Goal: Information Seeking & Learning: Learn about a topic

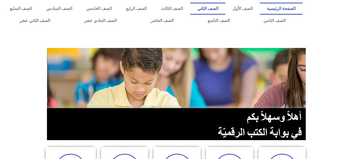
click at [225, 6] on link "الصف الثاني" at bounding box center [207, 9] width 35 height 12
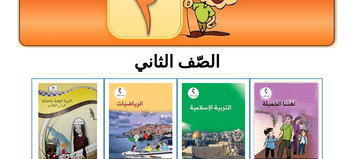
scroll to position [87, 0]
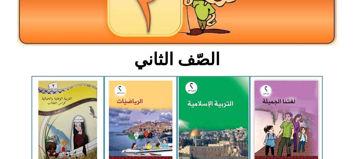
click at [218, 109] on img at bounding box center [213, 120] width 70 height 87
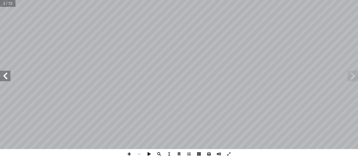
click at [4, 79] on span at bounding box center [5, 76] width 10 height 10
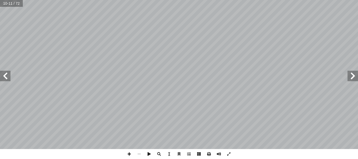
click at [4, 79] on span at bounding box center [5, 76] width 10 height 10
click at [4, 77] on span at bounding box center [5, 76] width 10 height 10
click at [354, 76] on span at bounding box center [353, 76] width 10 height 10
